Goal: Transaction & Acquisition: Download file/media

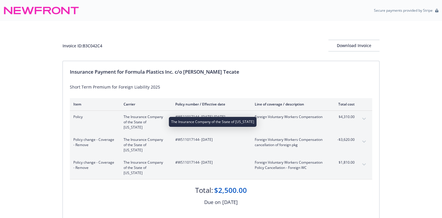
click at [143, 118] on span "The Insurance Company of the State of [US_STATE]" at bounding box center [145, 122] width 42 height 16
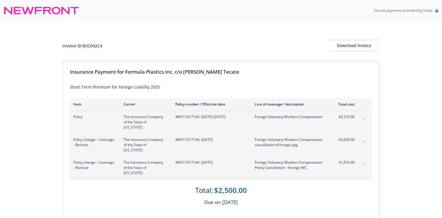
click at [274, 117] on span "Foreign Voluntary Workers Compensation" at bounding box center [289, 116] width 69 height 5
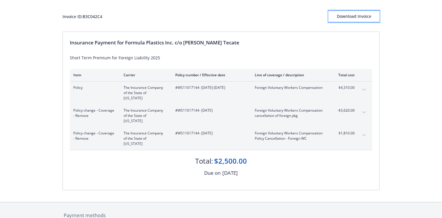
click at [351, 13] on div "Download Invoice" at bounding box center [354, 16] width 51 height 11
